Goal: Task Accomplishment & Management: Manage account settings

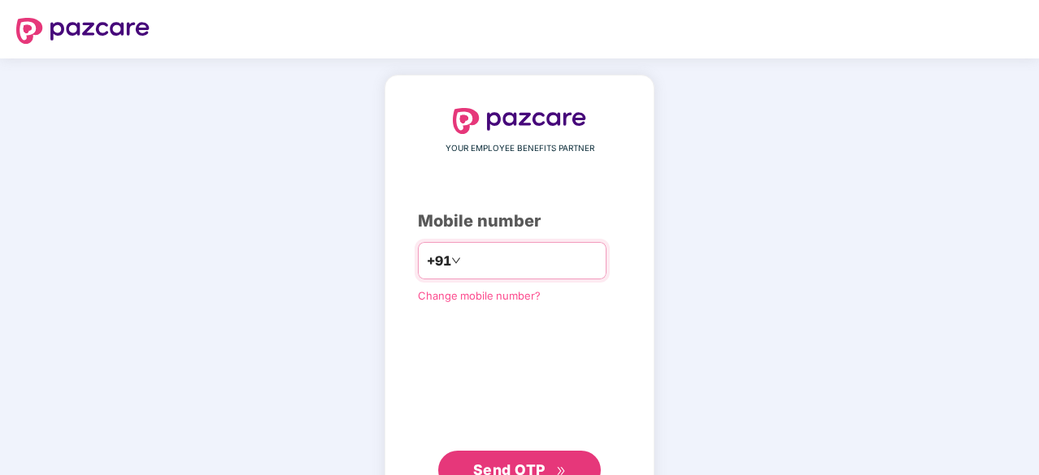
type input "**********"
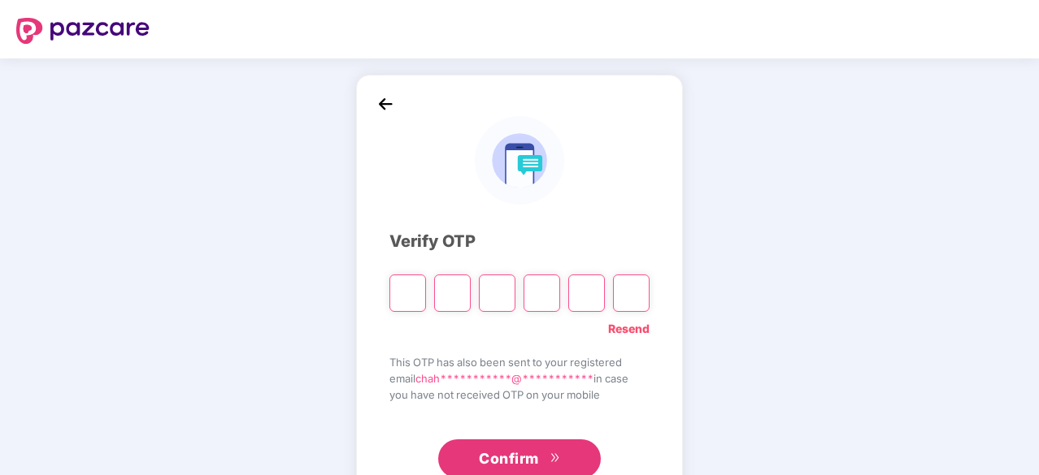
type input "*"
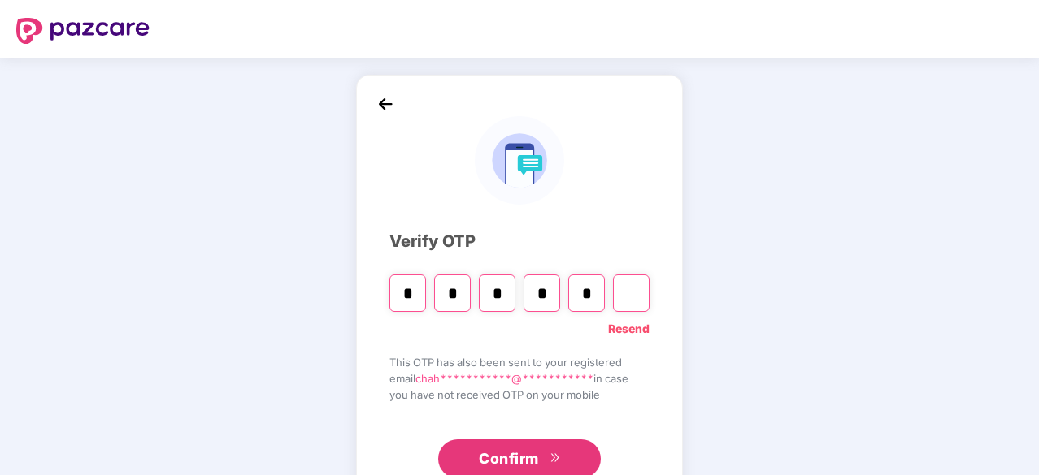
type input "*"
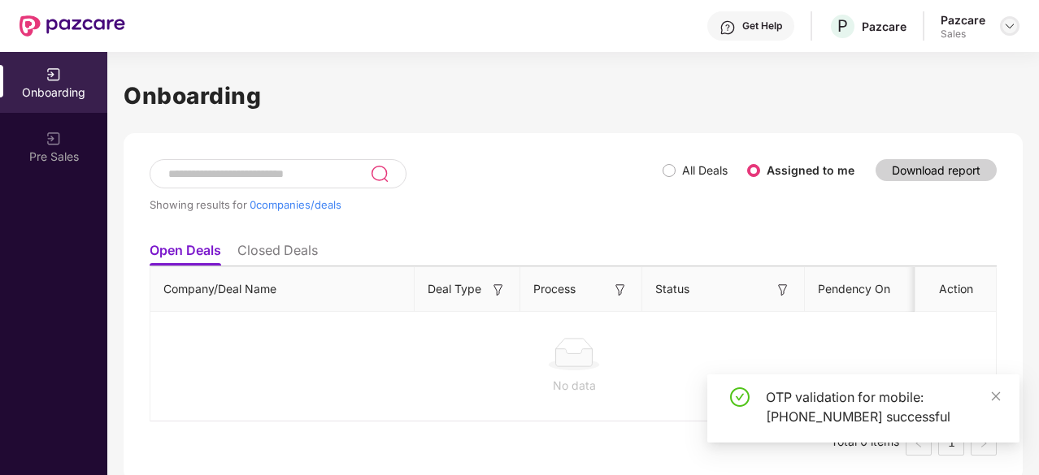
click at [1004, 22] on img at bounding box center [1009, 26] width 13 height 13
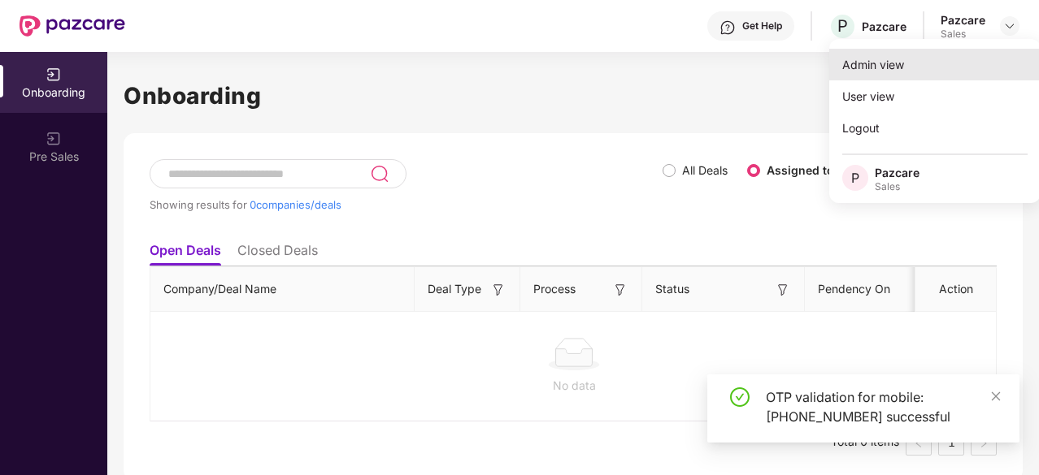
click at [906, 74] on div "Admin view" at bounding box center [934, 65] width 211 height 32
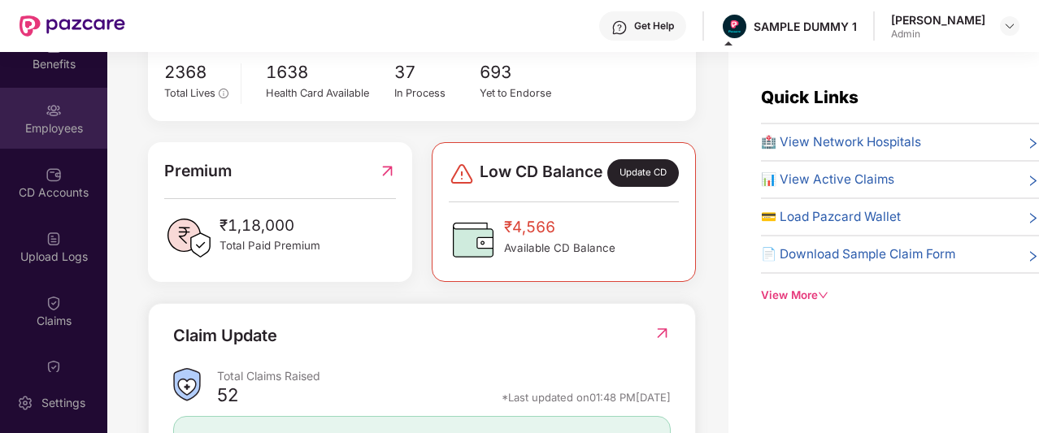
scroll to position [102, 0]
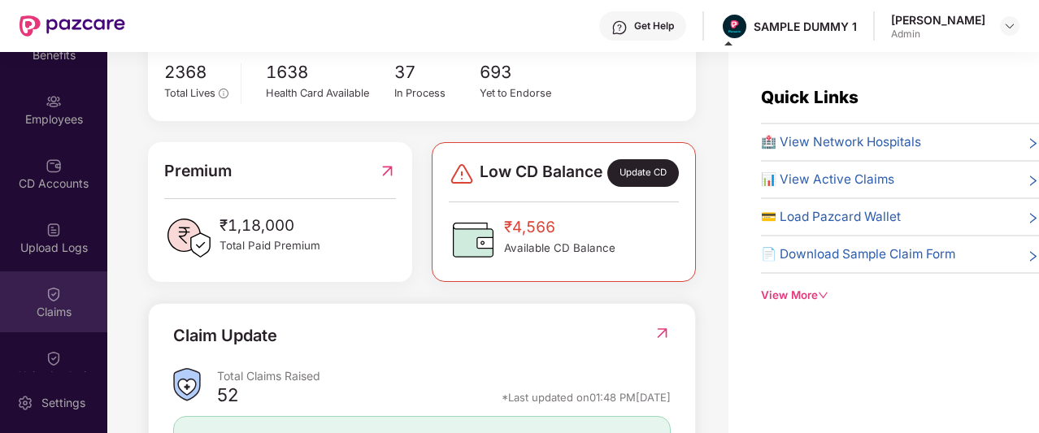
click at [39, 290] on div "Claims" at bounding box center [53, 301] width 107 height 61
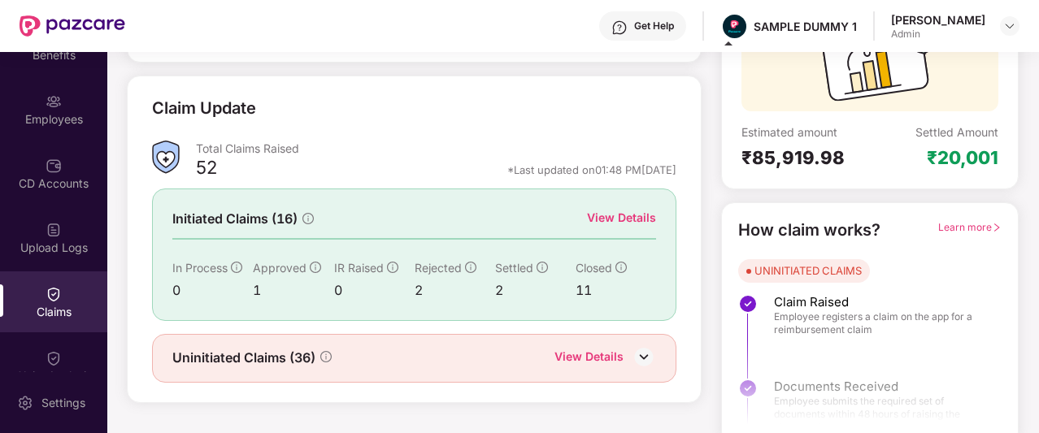
scroll to position [193, 0]
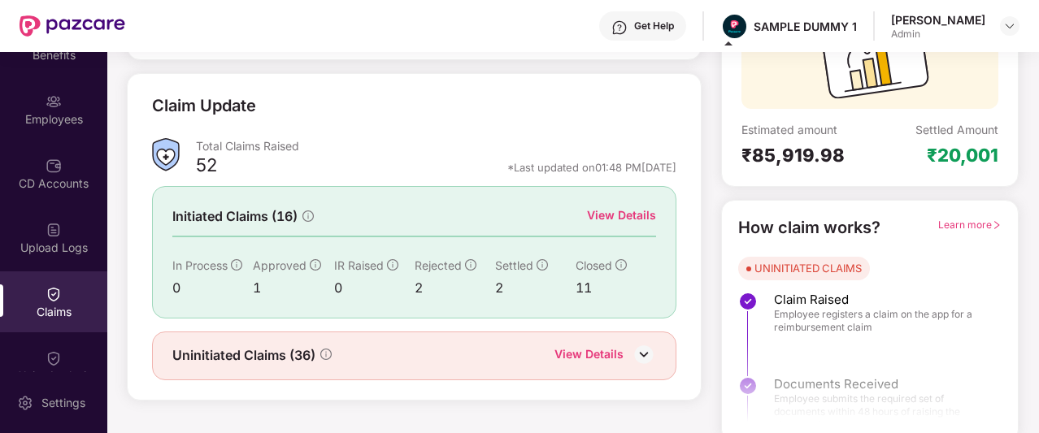
click at [643, 212] on div "View Details" at bounding box center [621, 215] width 69 height 18
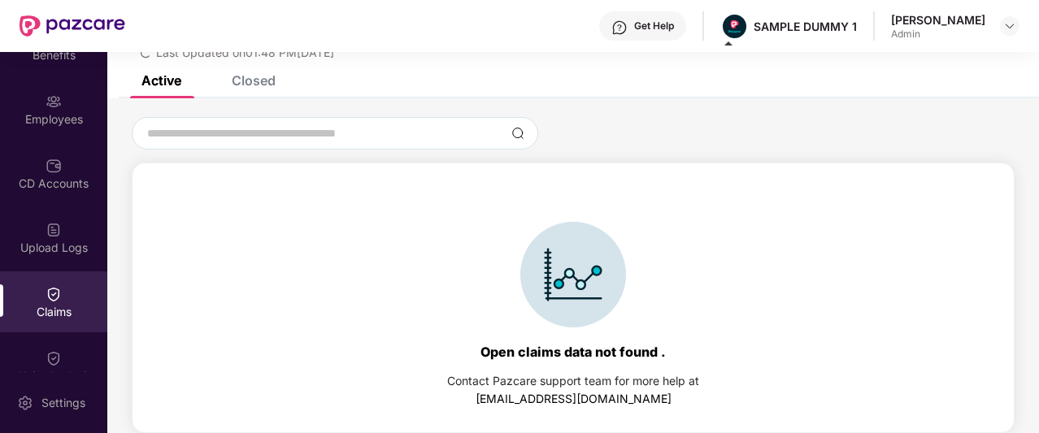
scroll to position [70, 0]
click at [278, 80] on div "Active Closed" at bounding box center [572, 87] width 931 height 23
click at [242, 80] on div "Closed" at bounding box center [254, 80] width 44 height 16
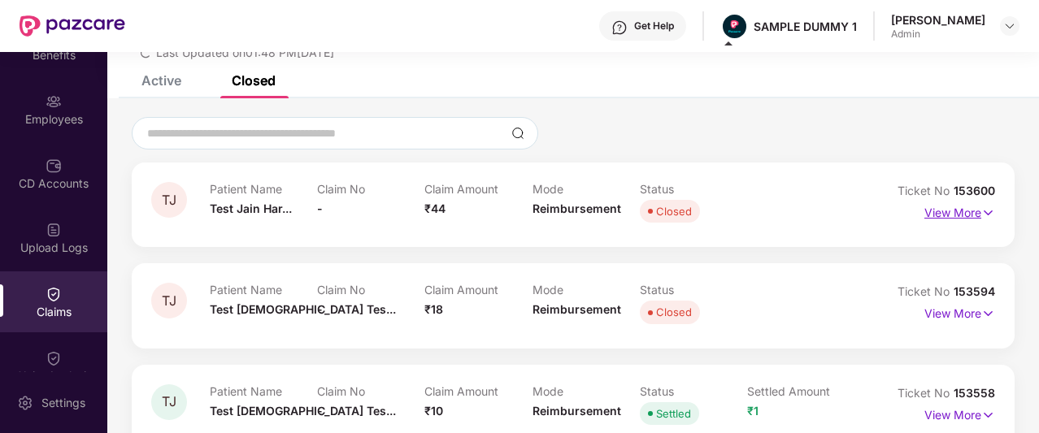
click at [981, 211] on img at bounding box center [988, 213] width 14 height 18
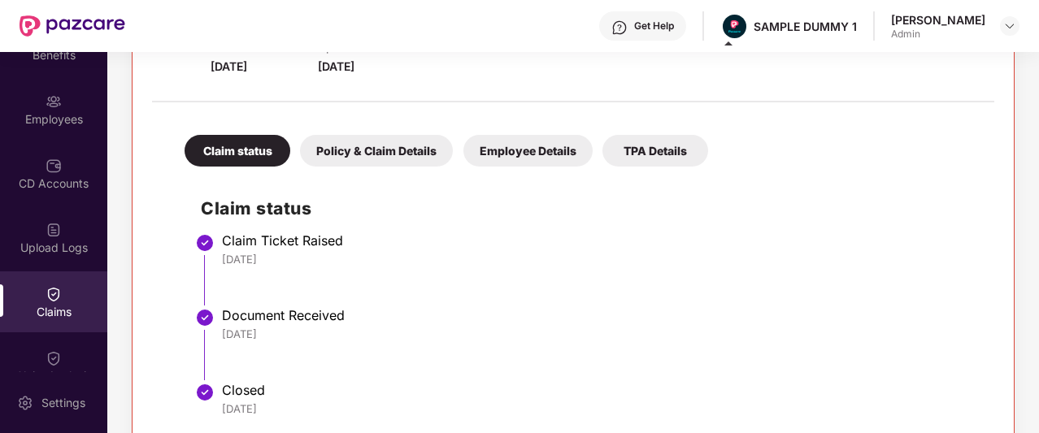
scroll to position [275, 0]
click at [978, 211] on div "Claim status Policy & Claim Details Employee Details TPA Details Claim status C…" at bounding box center [573, 268] width 842 height 316
click at [385, 155] on div "Policy & Claim Details" at bounding box center [376, 150] width 153 height 32
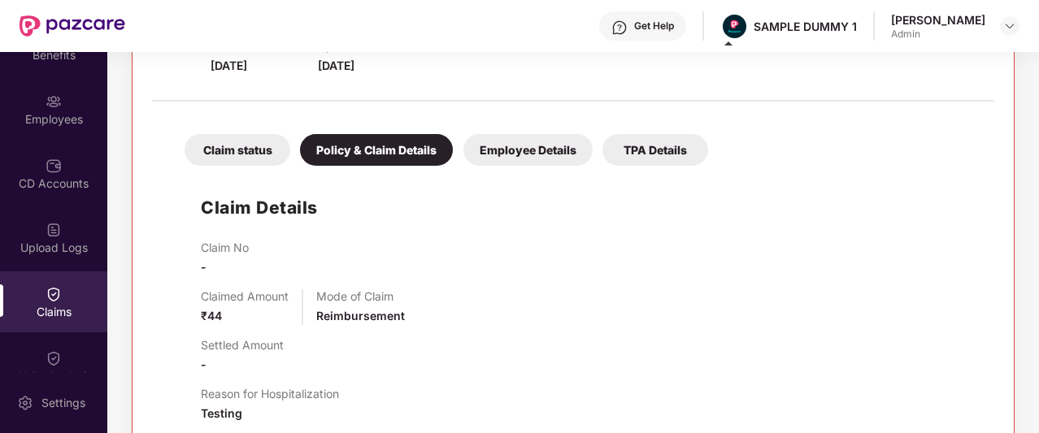
click at [533, 147] on div "Employee Details" at bounding box center [527, 150] width 129 height 32
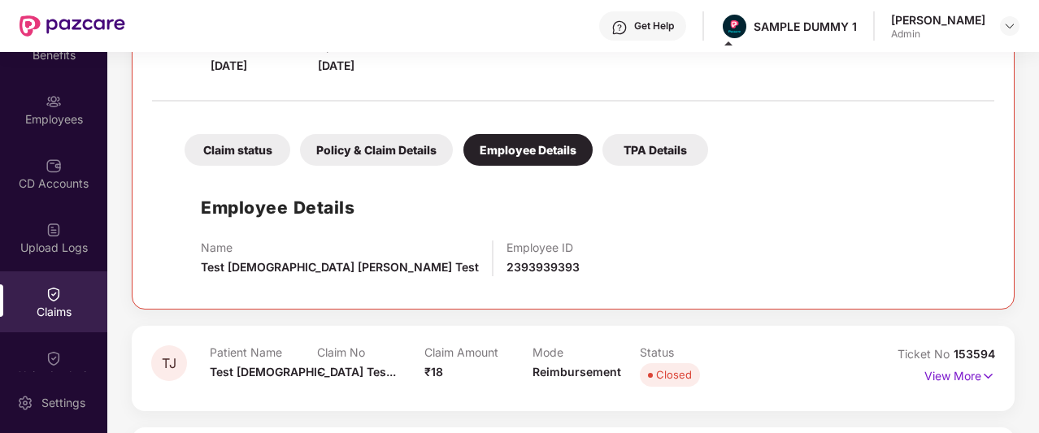
click at [663, 154] on div "TPA Details" at bounding box center [655, 150] width 106 height 32
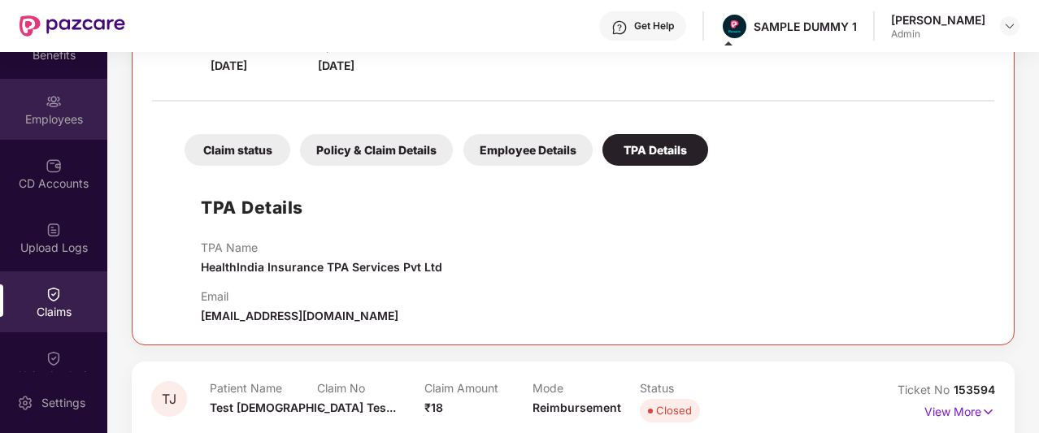
click at [89, 137] on div "Employees" at bounding box center [53, 109] width 107 height 61
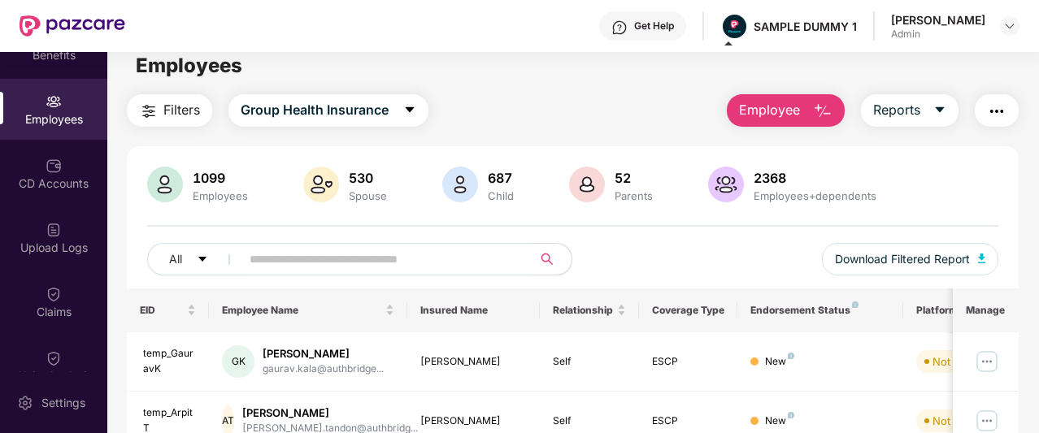
scroll to position [0, 0]
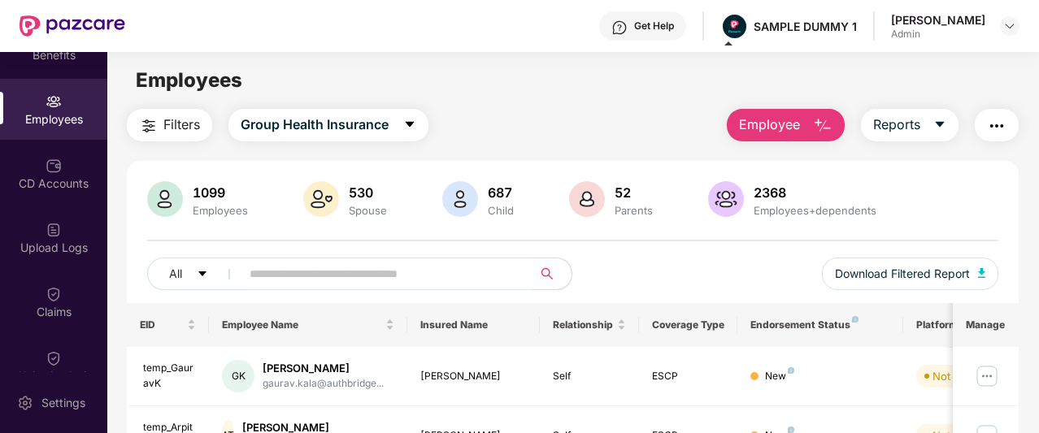
click at [775, 124] on span "Employee" at bounding box center [769, 125] width 61 height 20
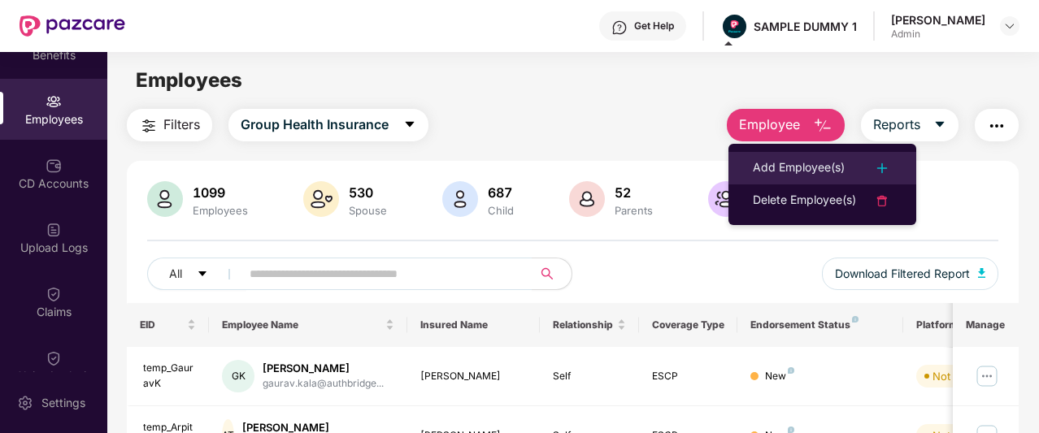
click at [791, 163] on div "Add Employee(s)" at bounding box center [798, 168] width 92 height 20
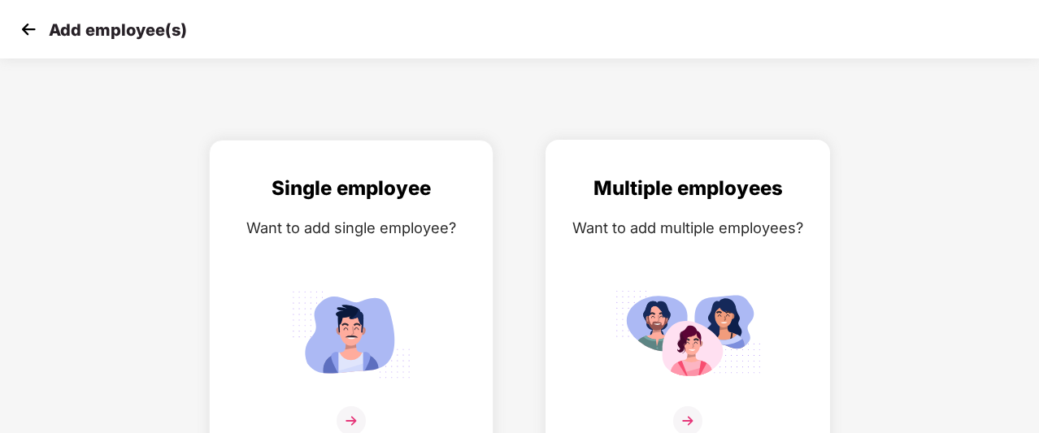
scroll to position [26, 0]
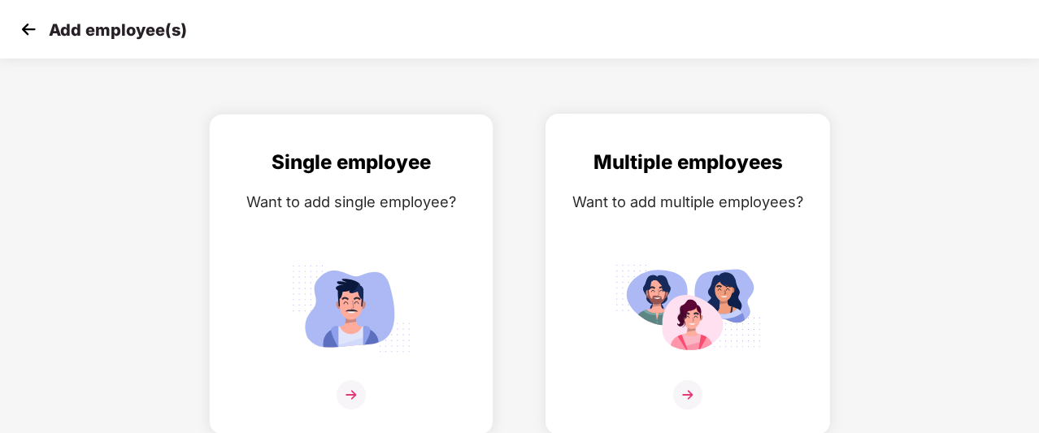
click at [686, 380] on img at bounding box center [687, 394] width 29 height 29
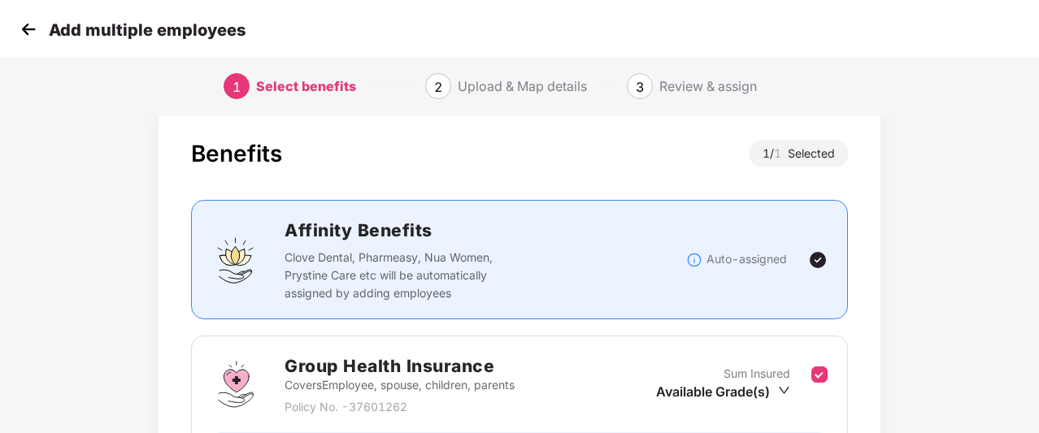
scroll to position [220, 0]
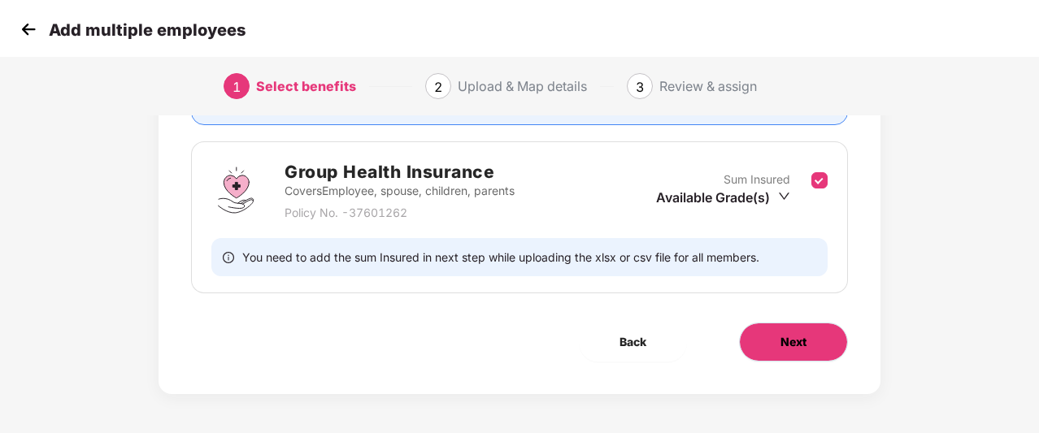
click at [805, 340] on span "Next" at bounding box center [793, 342] width 26 height 18
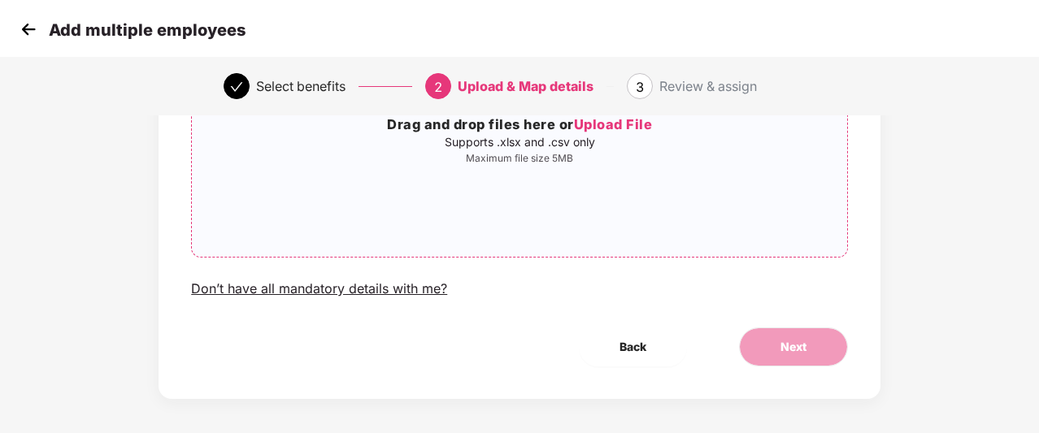
scroll to position [214, 0]
click at [21, 32] on img at bounding box center [28, 29] width 24 height 24
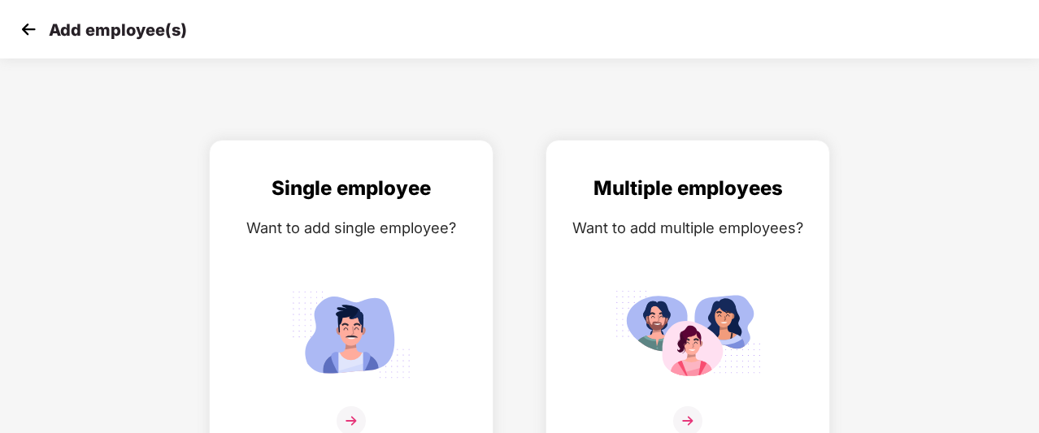
click at [21, 32] on img at bounding box center [28, 29] width 24 height 24
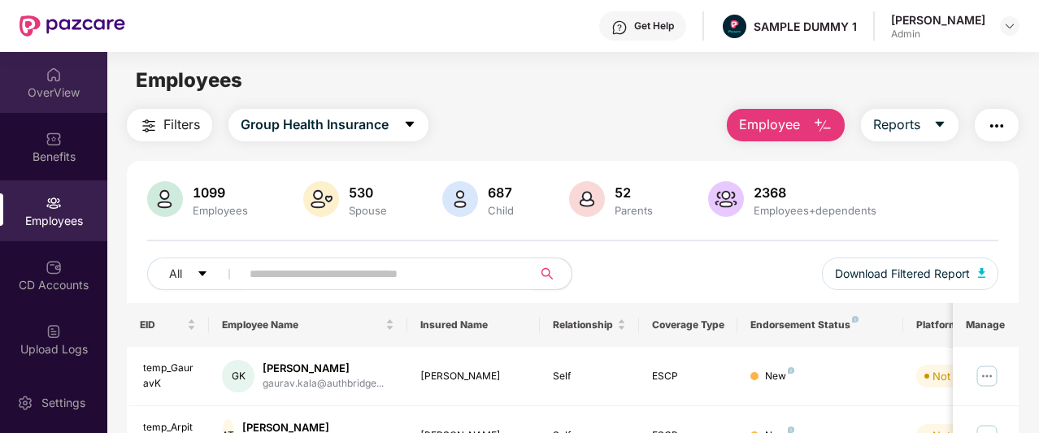
click at [73, 67] on div "OverView" at bounding box center [53, 82] width 107 height 61
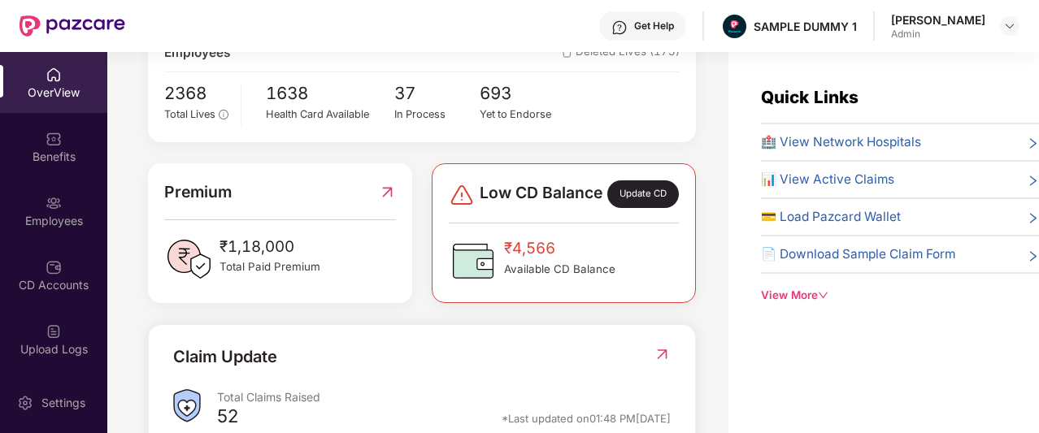
scroll to position [319, 0]
